Goal: Transaction & Acquisition: Purchase product/service

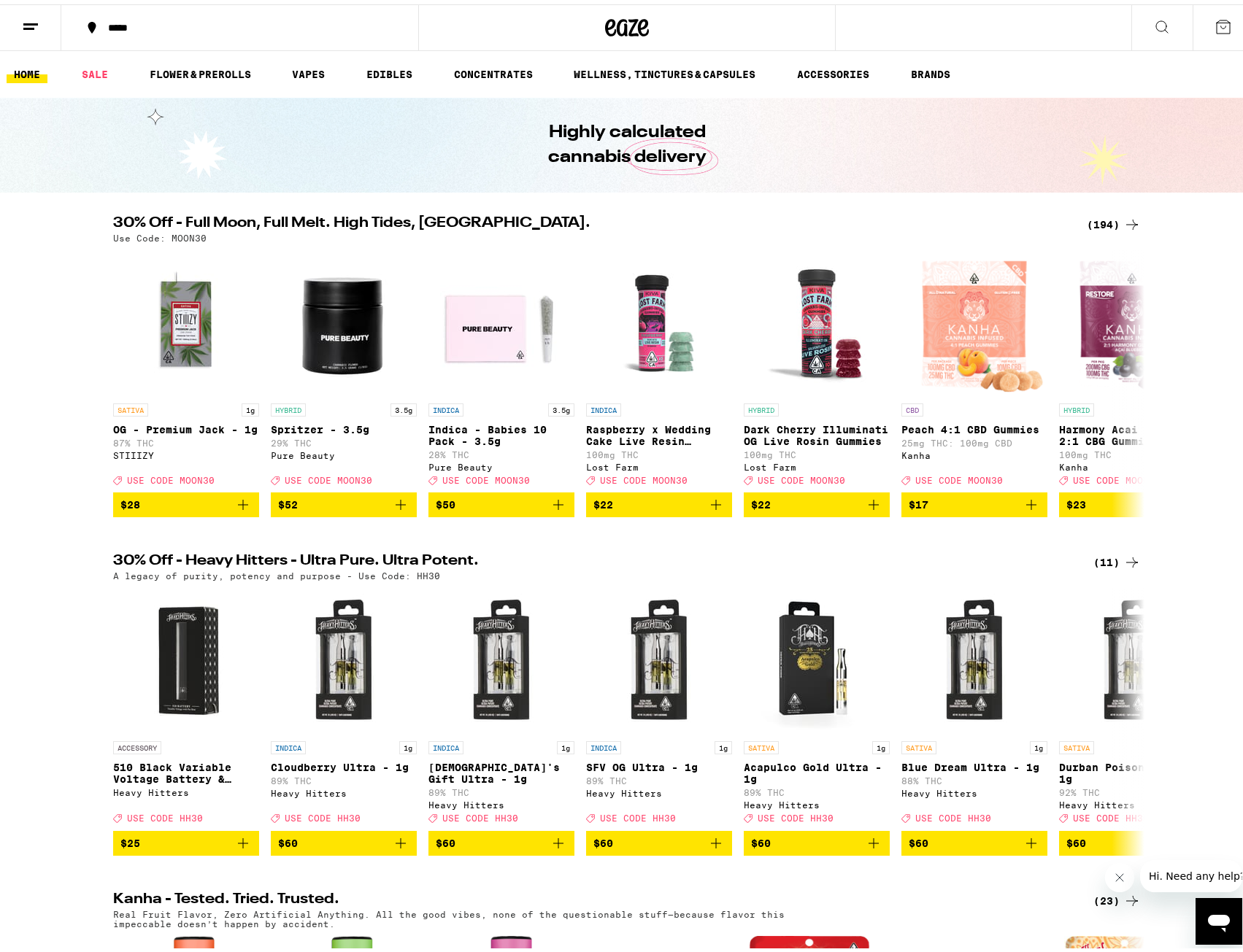
scroll to position [365, 0]
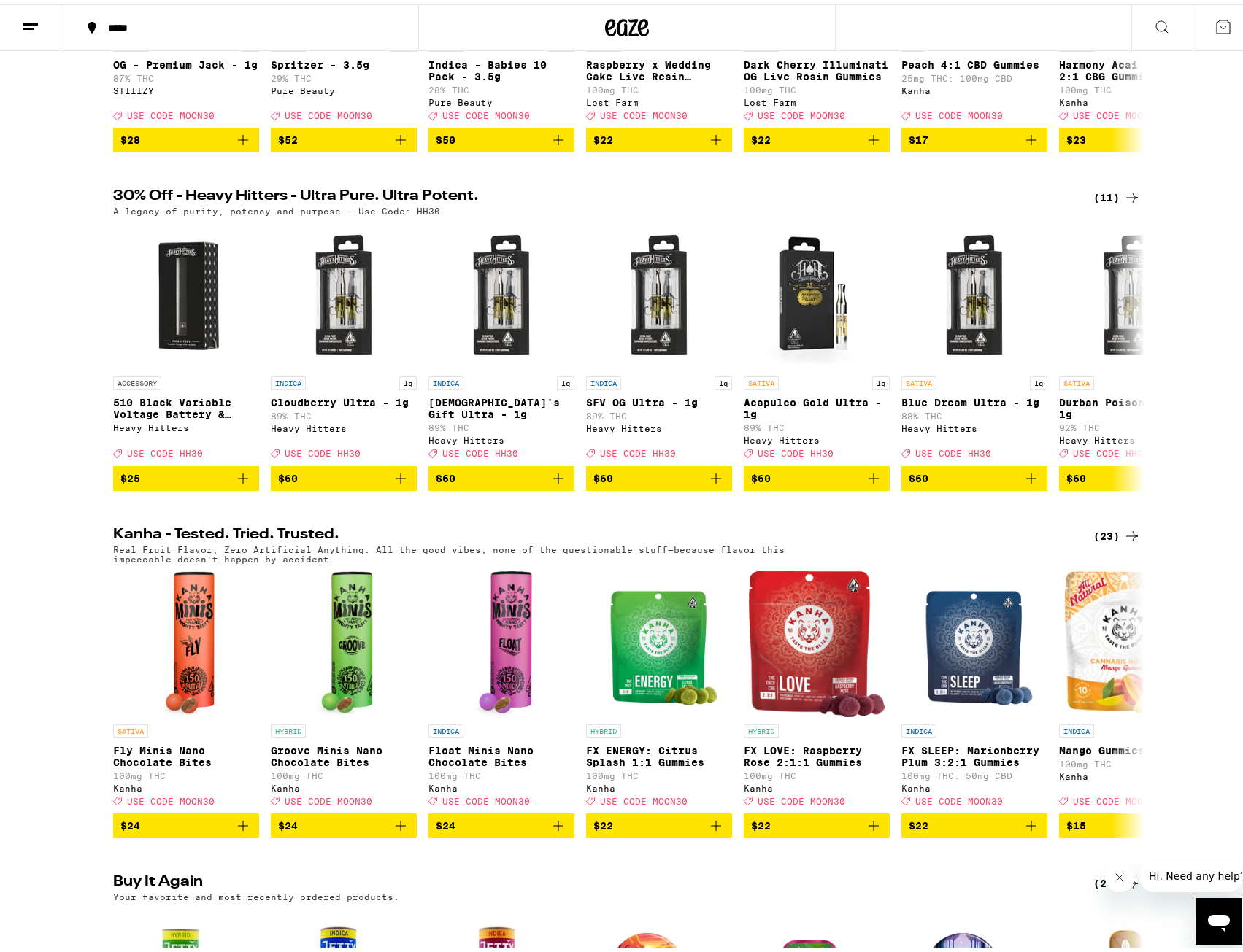
click at [1123, 203] on icon at bounding box center [1132, 194] width 18 height 18
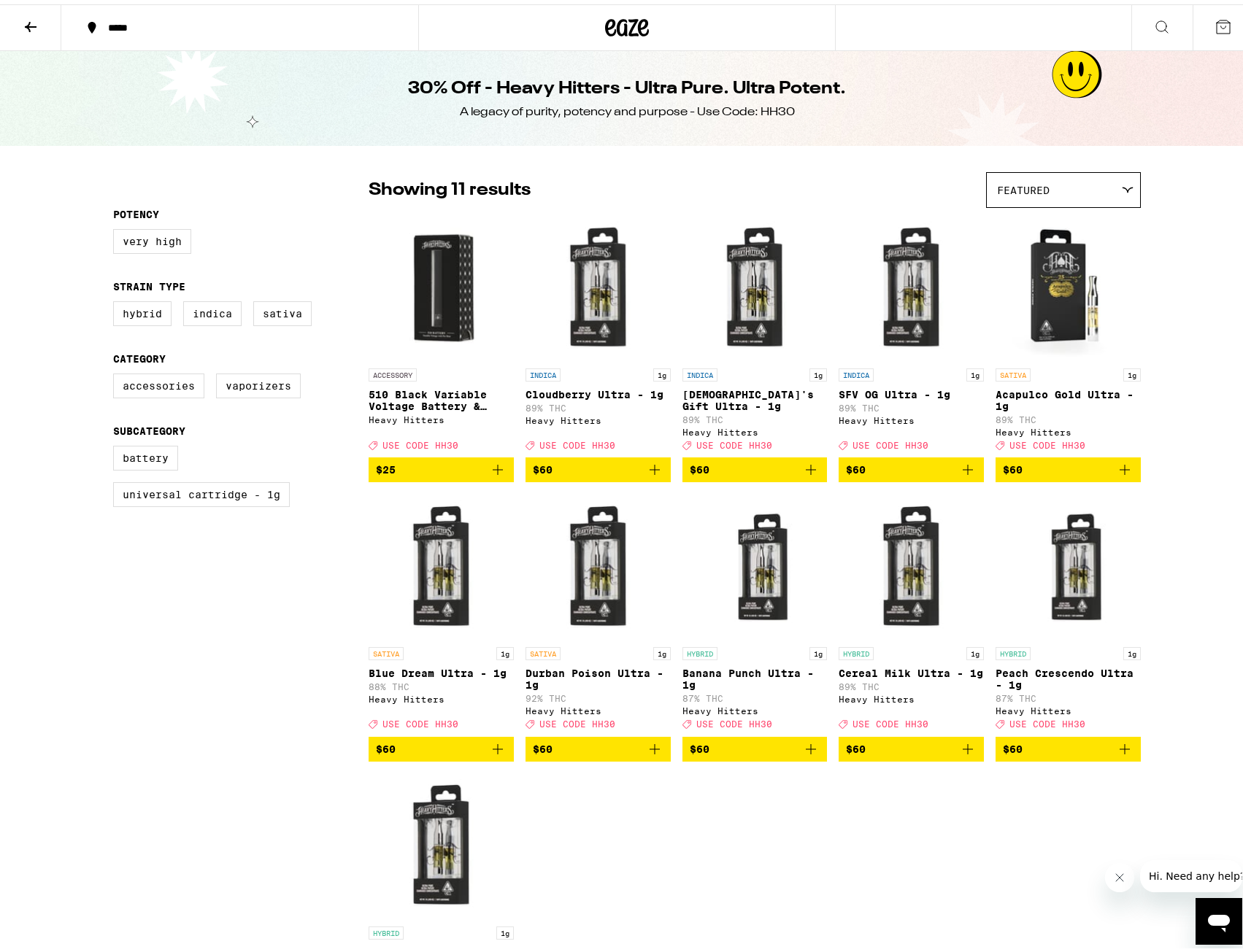
scroll to position [219, 0]
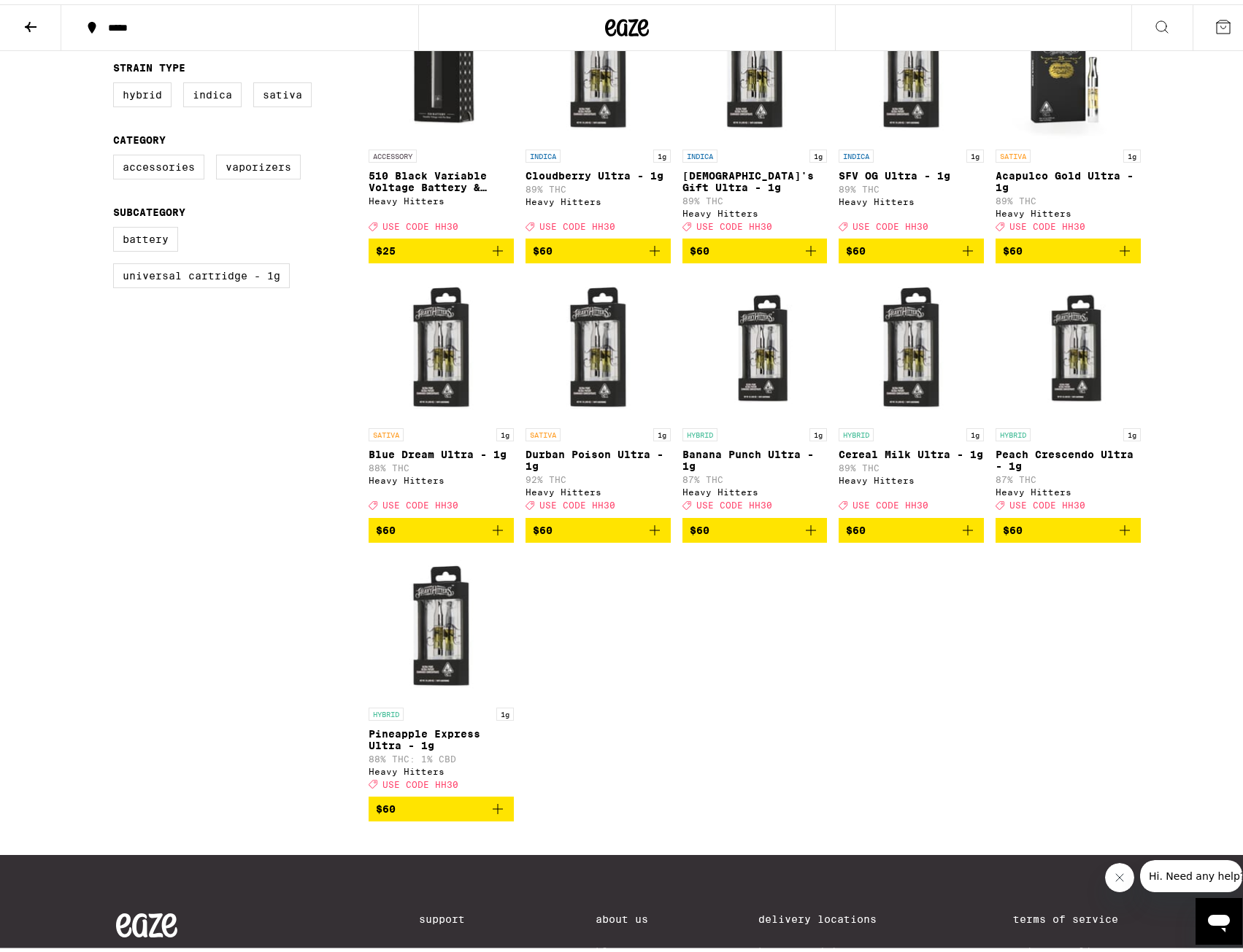
click at [441, 614] on img "Open page for Pineapple Express Ultra - 1g from Heavy Hitters" at bounding box center [441, 624] width 145 height 146
